Goal: Manage account settings

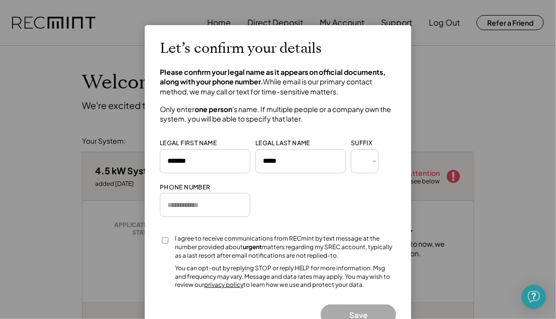
click at [204, 203] on input "input" at bounding box center [205, 205] width 91 height 24
type input "**********"
click at [169, 237] on div at bounding box center [165, 244] width 10 height 18
click at [352, 313] on button "Save" at bounding box center [358, 315] width 75 height 21
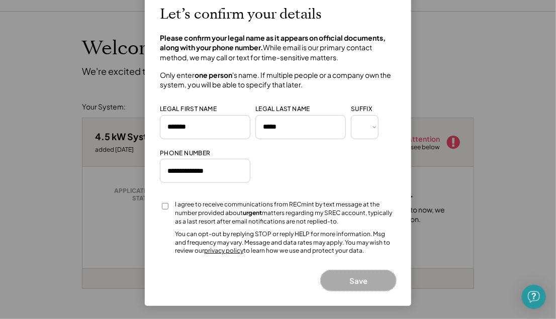
scroll to position [101, 0]
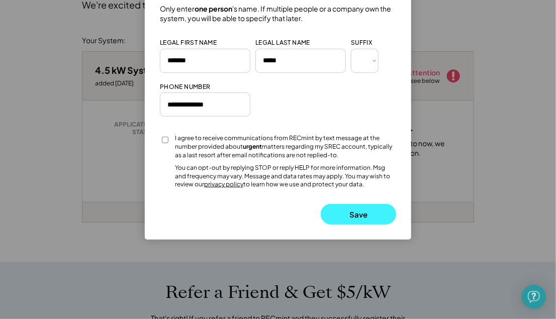
click at [366, 216] on button "Save" at bounding box center [358, 214] width 75 height 21
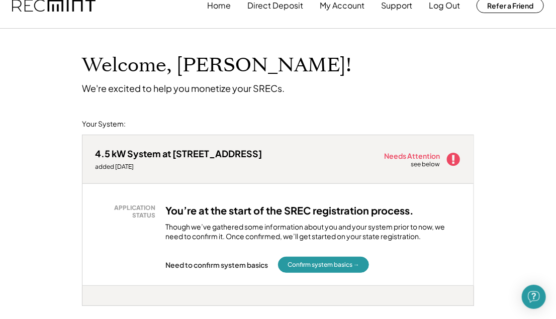
scroll to position [0, 0]
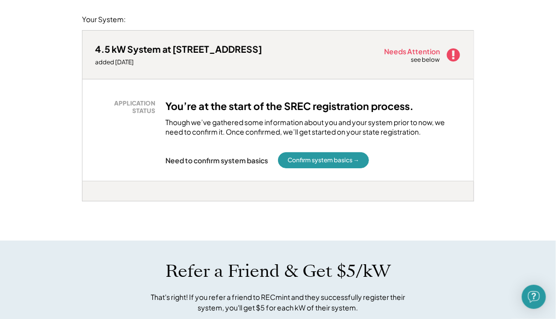
scroll to position [151, 0]
